Goal: Check status: Check status

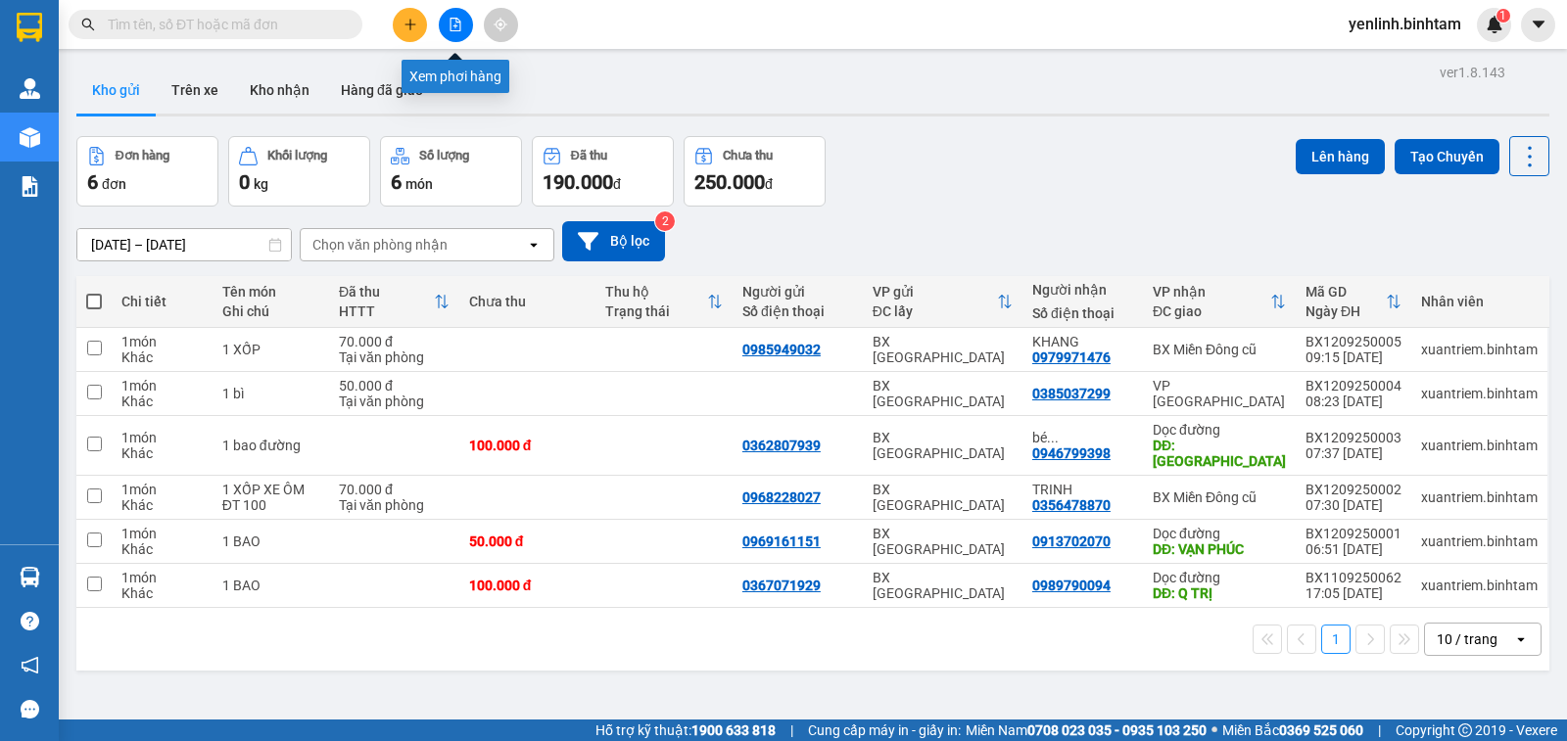
click at [455, 23] on icon "file-add" at bounding box center [455, 25] width 14 height 14
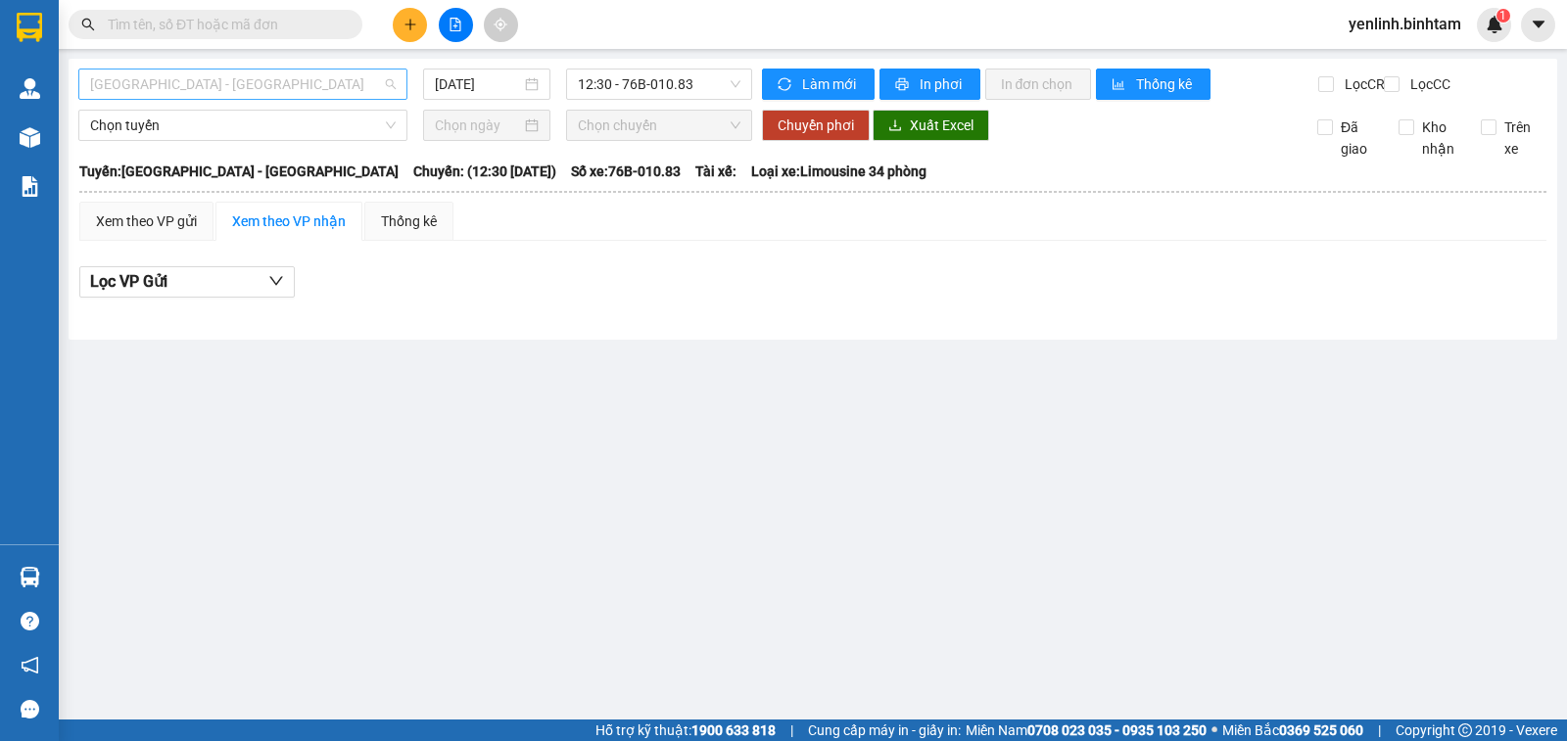
click at [271, 83] on span "[GEOGRAPHIC_DATA] - [GEOGRAPHIC_DATA]" at bounding box center [242, 84] width 305 height 29
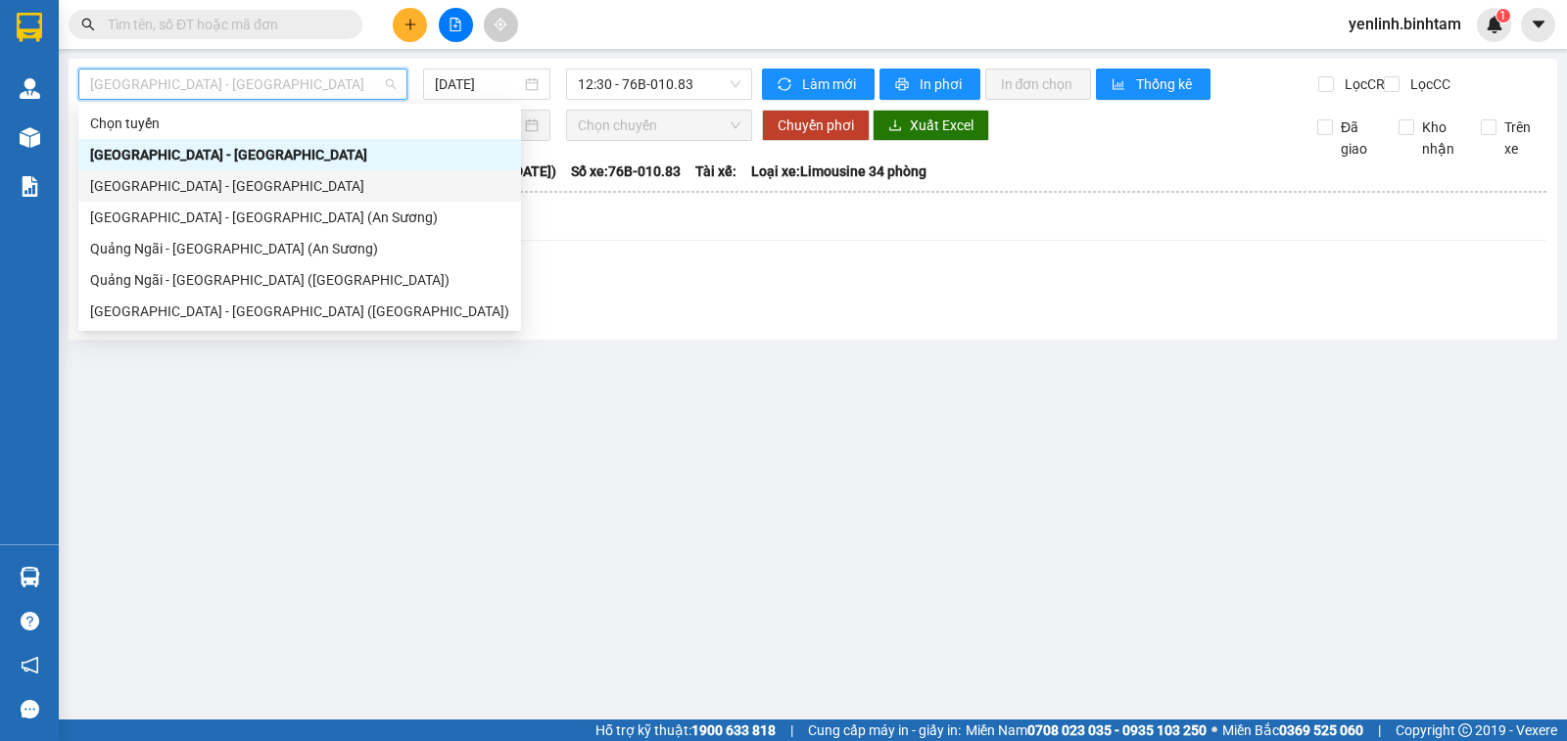
click at [211, 192] on div "[GEOGRAPHIC_DATA] - [GEOGRAPHIC_DATA]" at bounding box center [299, 186] width 419 height 22
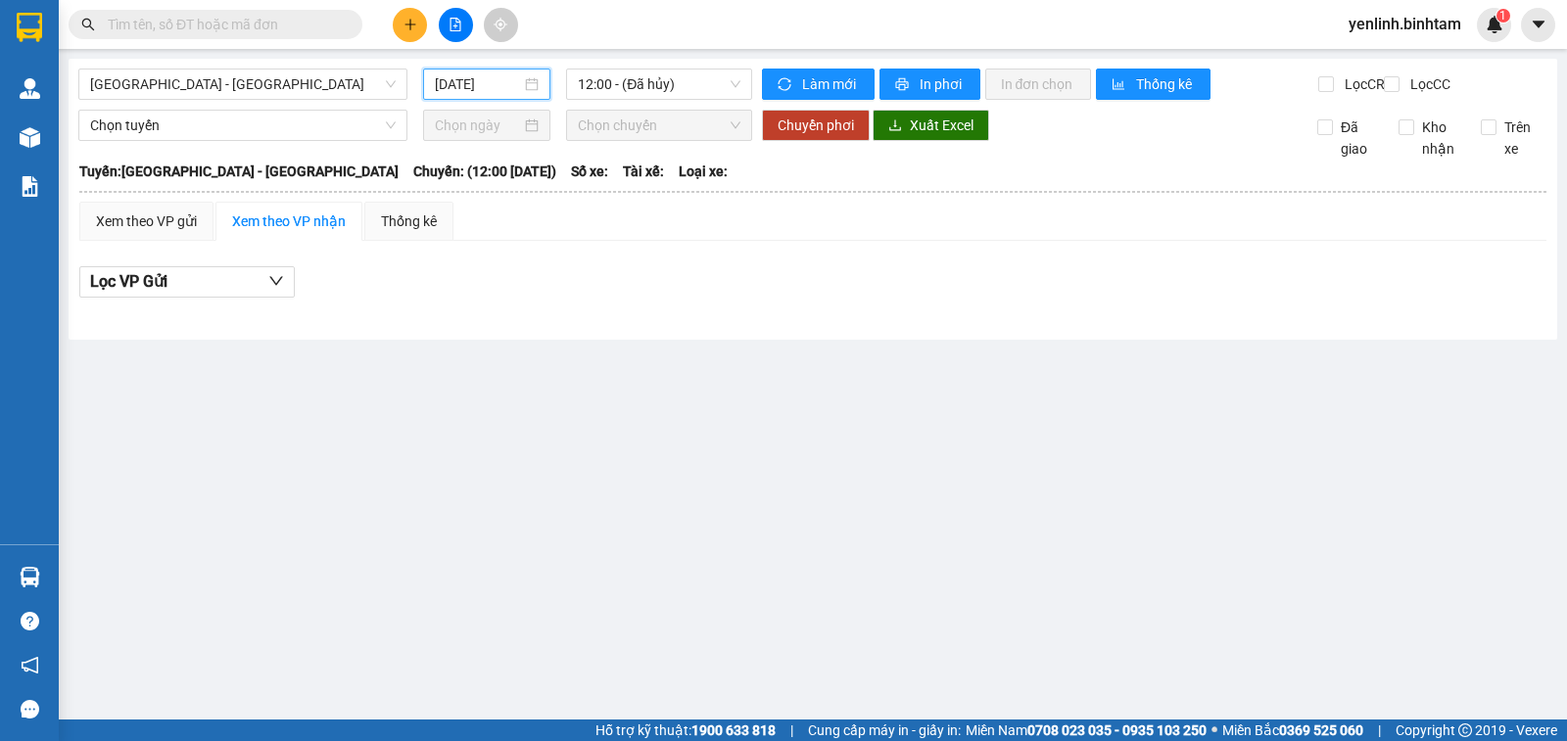
click at [485, 85] on input "[DATE]" at bounding box center [478, 84] width 87 height 22
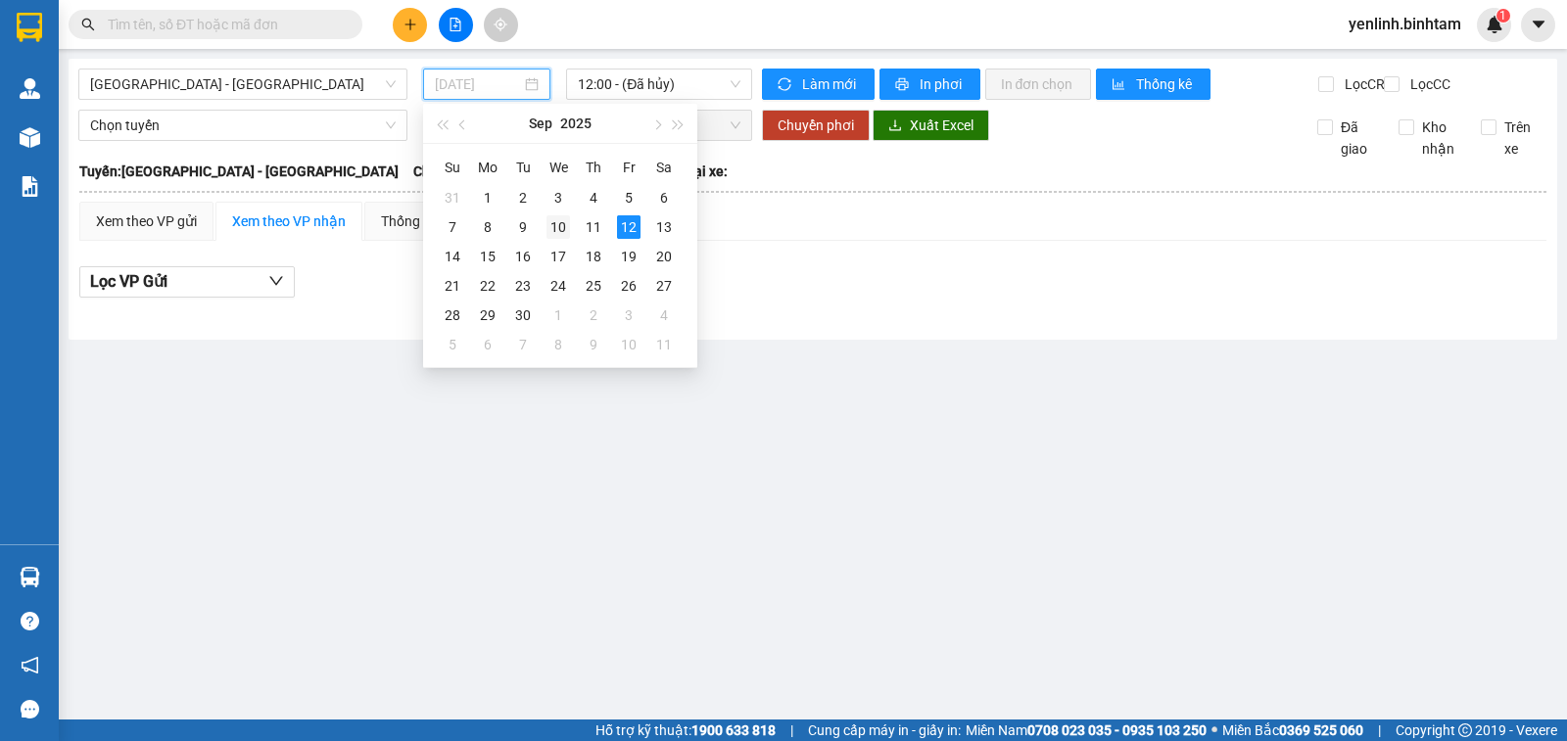
click at [563, 233] on div "10" at bounding box center [557, 226] width 23 height 23
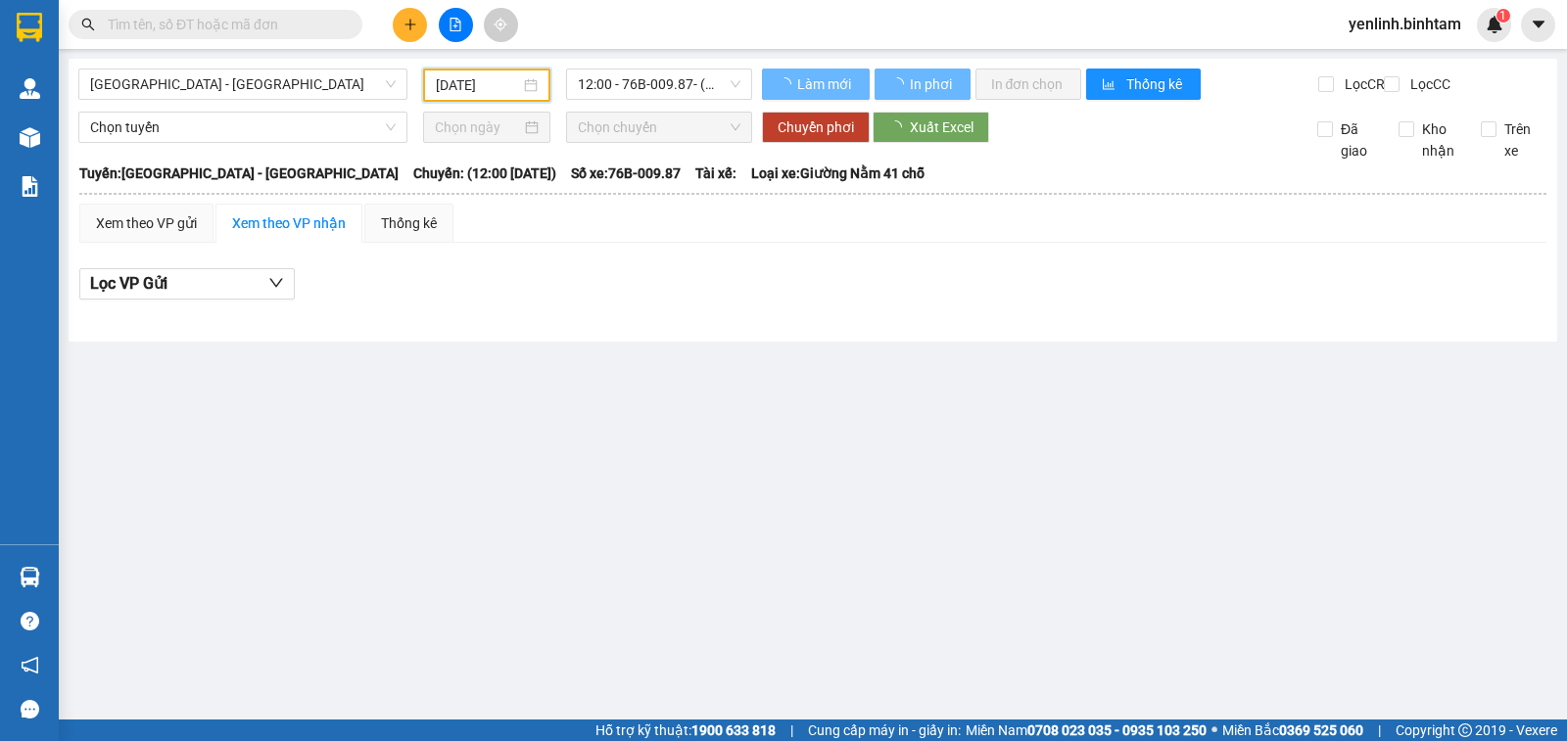
type input "[DATE]"
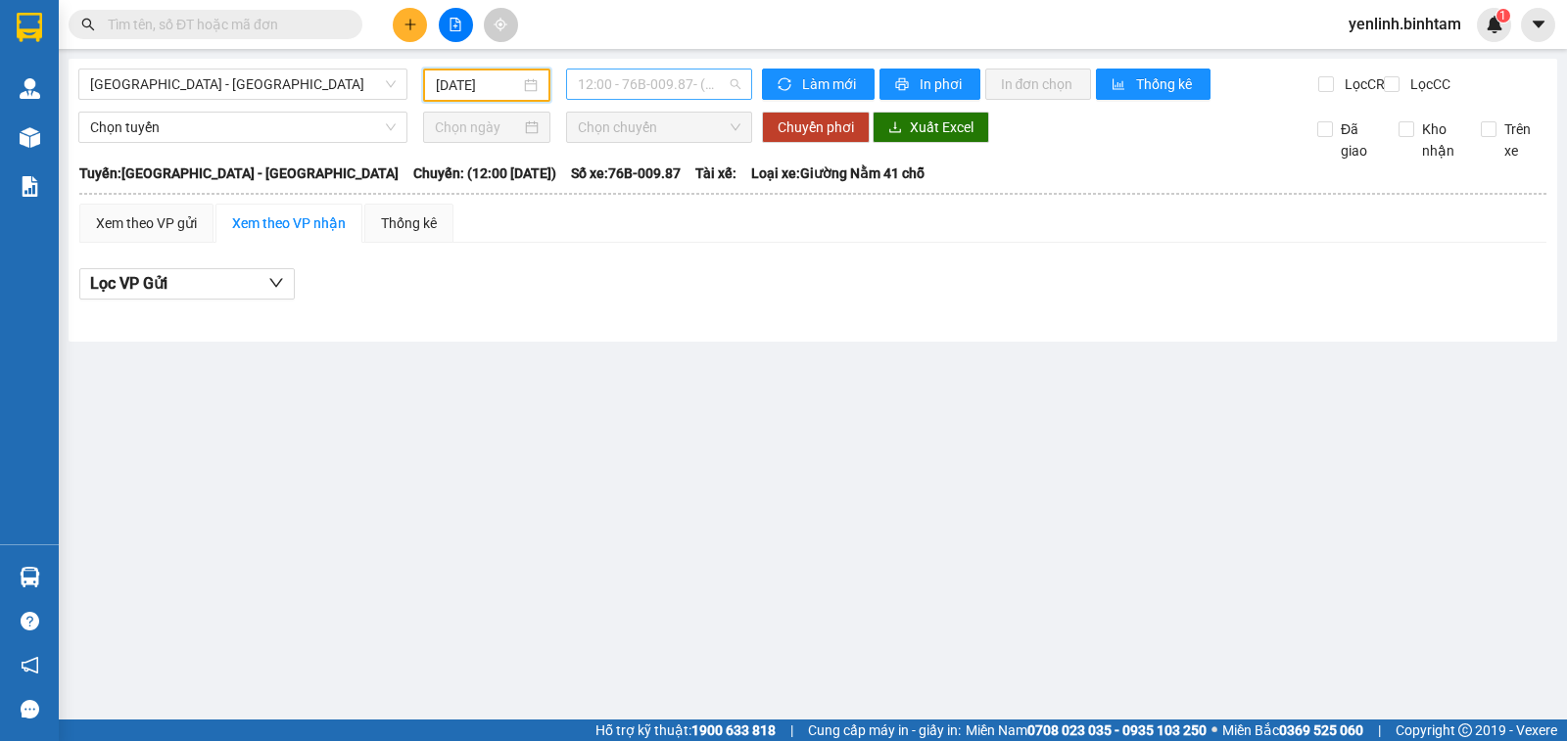
click at [647, 90] on span "12:00 - 76B-009.87 - (Đã hủy)" at bounding box center [659, 84] width 162 height 29
click at [1064, 162] on div "Chọn tuyến Chọn chuyến Chuyển phơi Xuất Excel Đã giao Kho nhận Trên xe" at bounding box center [812, 137] width 1469 height 50
click at [646, 81] on span "12:00 - 76B-009.87 - (Đã hủy)" at bounding box center [659, 84] width 162 height 29
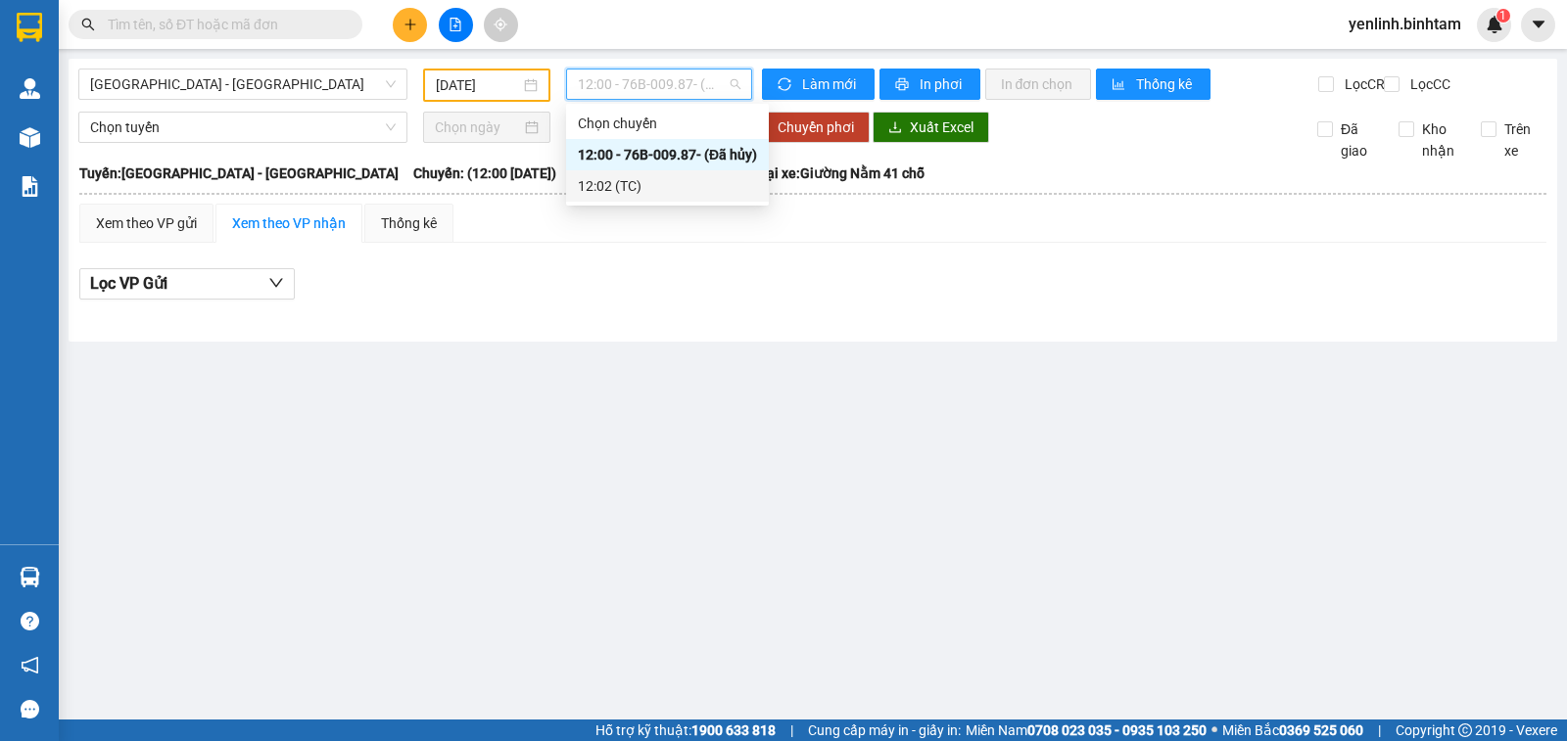
click at [642, 181] on div "12:02 (TC)" at bounding box center [667, 186] width 179 height 22
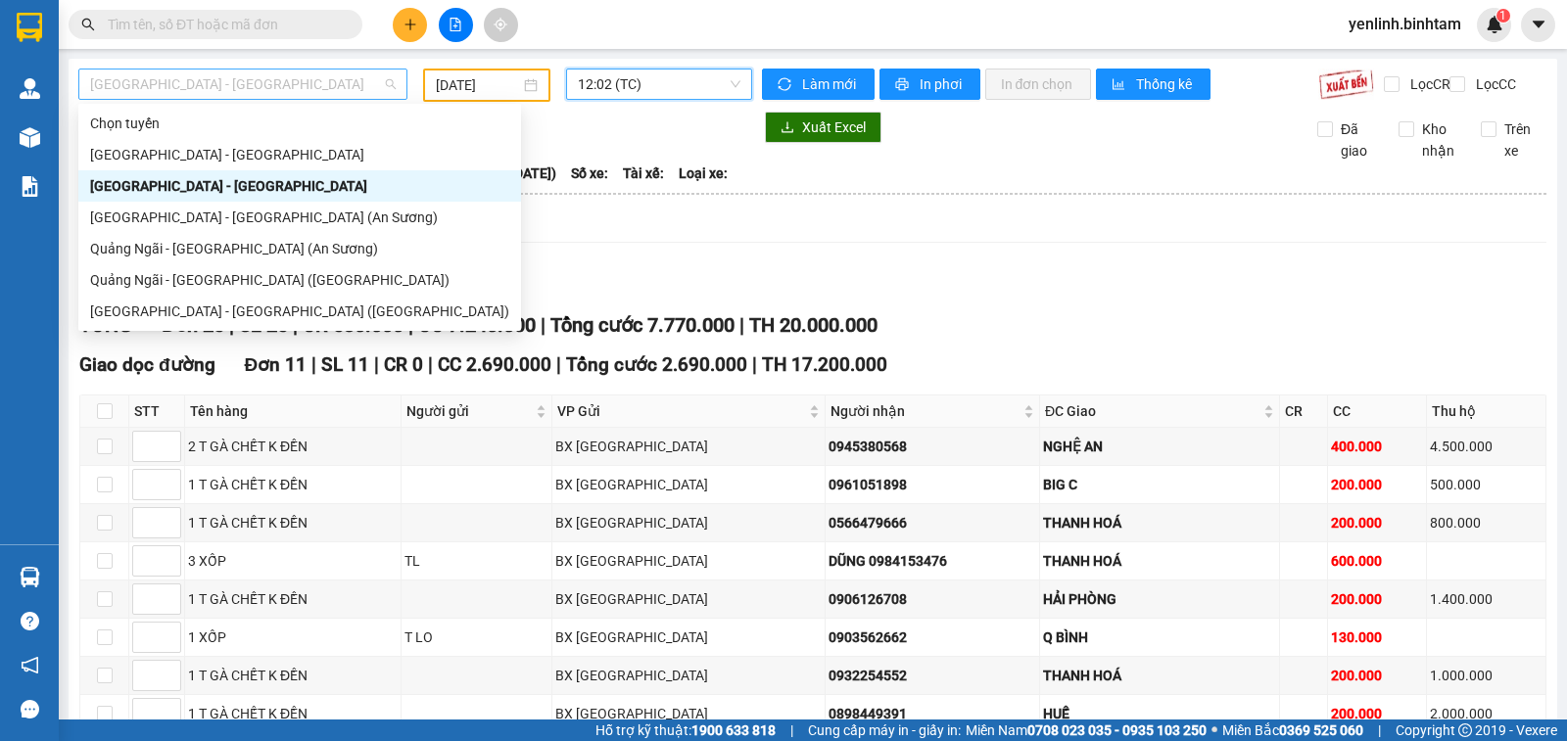
click at [319, 73] on span "[GEOGRAPHIC_DATA] - [GEOGRAPHIC_DATA]" at bounding box center [242, 84] width 305 height 29
click at [275, 285] on div "Quảng Ngãi - [GEOGRAPHIC_DATA] ([GEOGRAPHIC_DATA])" at bounding box center [299, 280] width 419 height 22
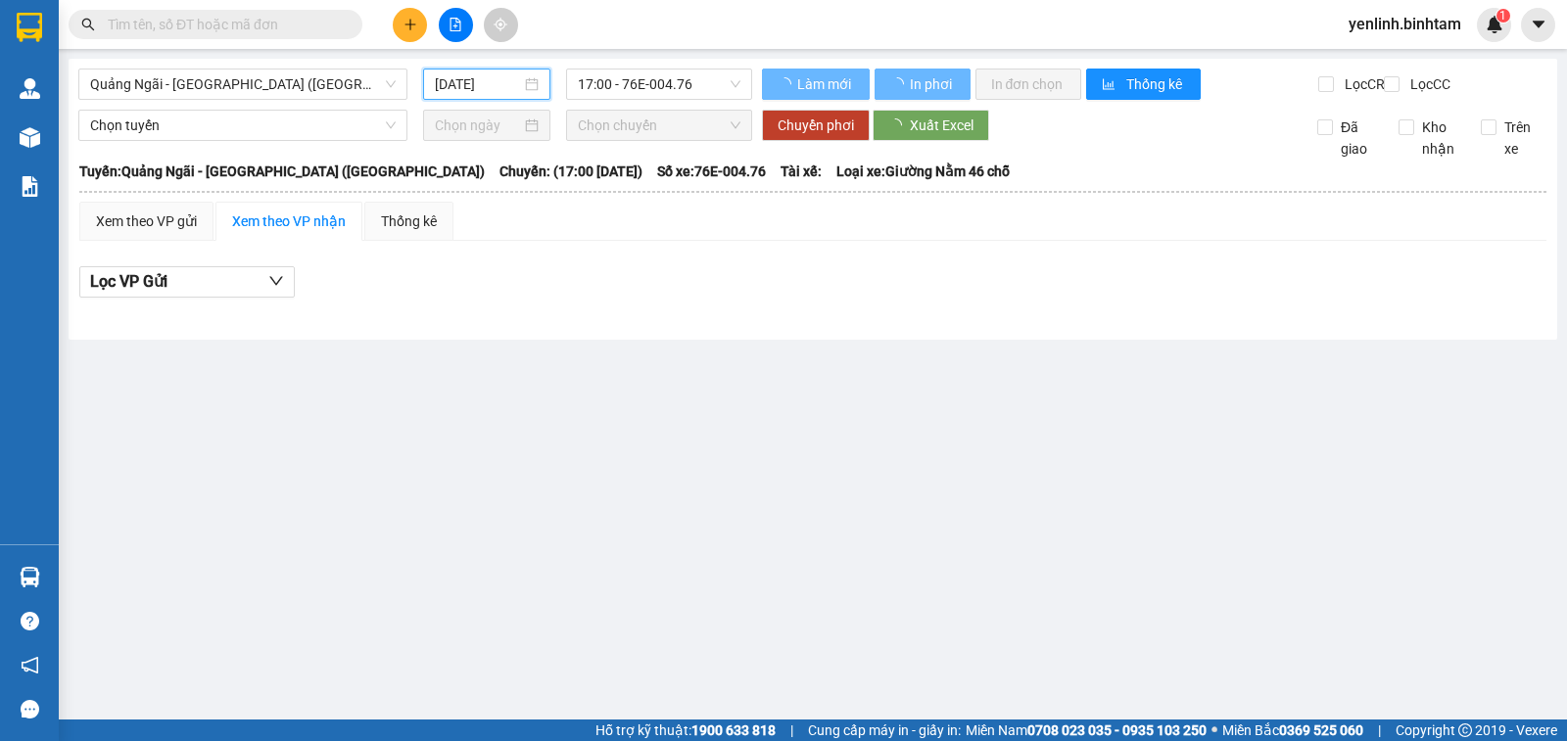
click at [486, 83] on input "[DATE]" at bounding box center [478, 84] width 87 height 22
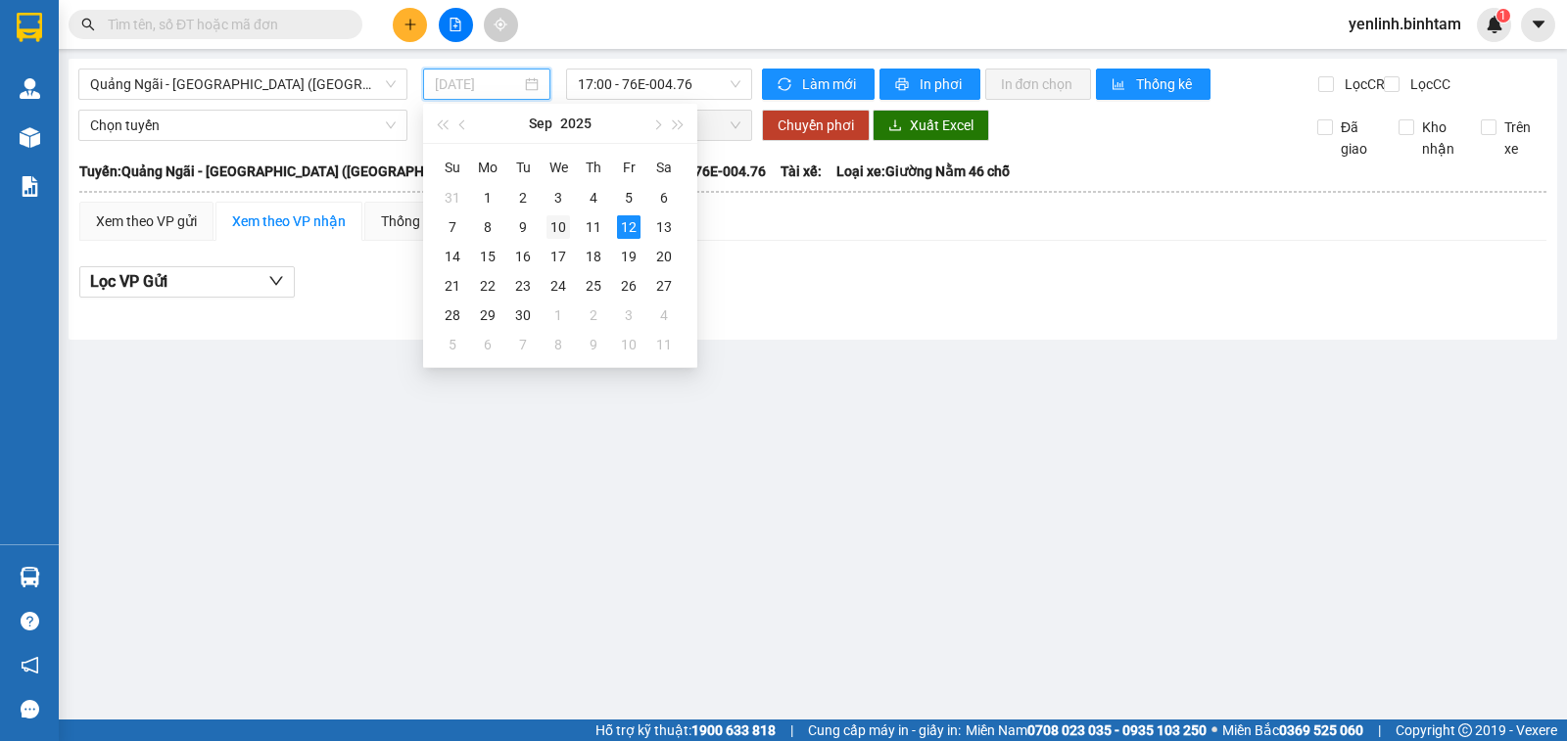
click at [558, 224] on div "10" at bounding box center [557, 226] width 23 height 23
type input "[DATE]"
